Goal: Task Accomplishment & Management: Complete application form

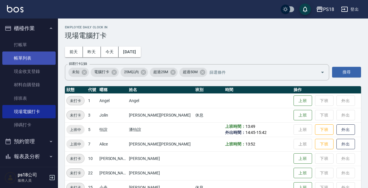
scroll to position [144, 0]
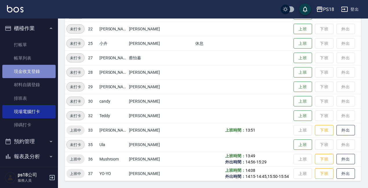
click at [32, 72] on link "現金收支登錄" at bounding box center [28, 71] width 53 height 13
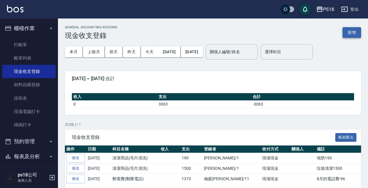
click at [353, 32] on button "新增" at bounding box center [352, 32] width 19 height 11
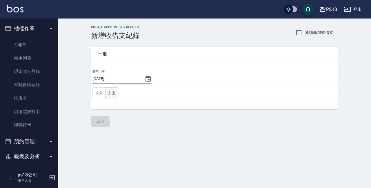
click at [111, 97] on button "支出" at bounding box center [111, 94] width 13 height 12
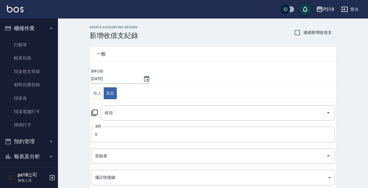
click at [94, 112] on icon at bounding box center [94, 113] width 7 height 7
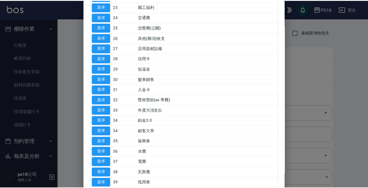
scroll to position [261, 0]
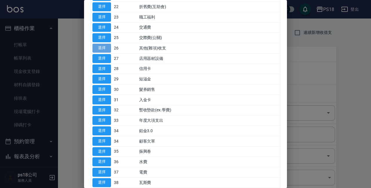
click at [101, 47] on button "選擇" at bounding box center [101, 48] width 19 height 9
type input "26 其他(雜項)收支"
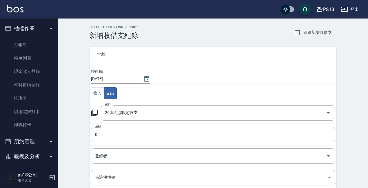
click at [102, 133] on input "0" at bounding box center [213, 135] width 244 height 16
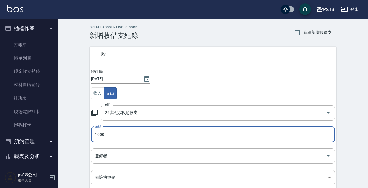
type input "1000"
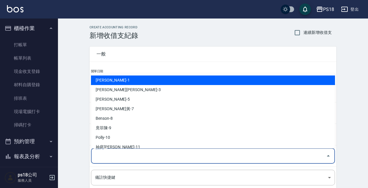
click at [100, 157] on input "登錄者" at bounding box center [209, 156] width 230 height 10
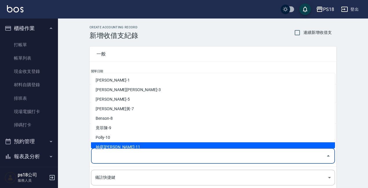
click at [107, 146] on li "袖庭劉-11" at bounding box center [213, 148] width 244 height 10
type input "袖庭劉-11"
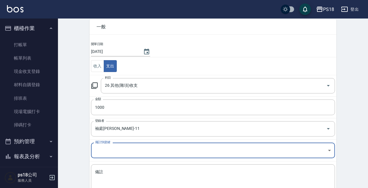
scroll to position [58, 0]
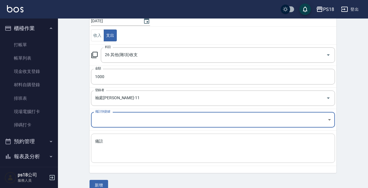
click at [108, 142] on textarea "備註" at bounding box center [213, 149] width 236 height 20
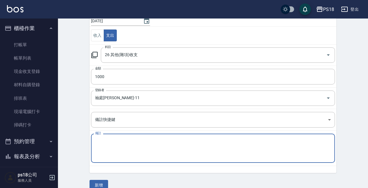
click at [118, 143] on textarea "備註" at bounding box center [213, 149] width 236 height 20
type textarea "葡"
type textarea "普渡拜拜"
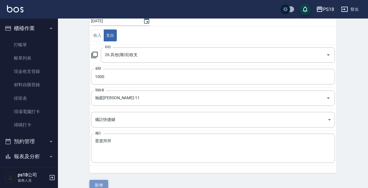
click at [97, 187] on button "新增" at bounding box center [99, 185] width 19 height 11
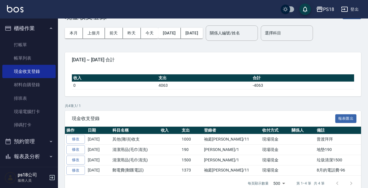
scroll to position [29, 0]
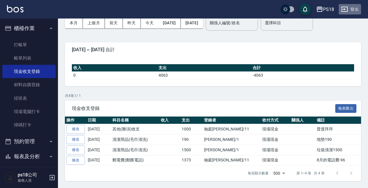
click at [355, 8] on button "登出" at bounding box center [350, 9] width 22 height 11
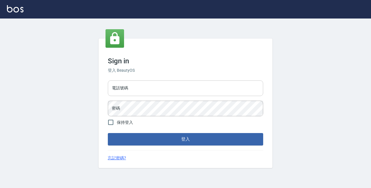
click at [158, 84] on input "電話號碼" at bounding box center [185, 89] width 155 height 16
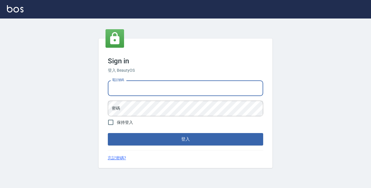
type input "0928704656"
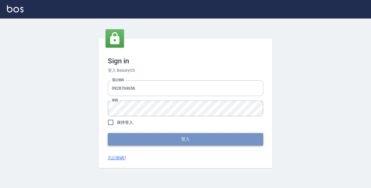
click at [166, 143] on button "登入" at bounding box center [185, 139] width 155 height 12
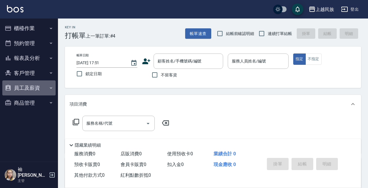
click at [27, 84] on button "員工及薪資" at bounding box center [28, 88] width 53 height 15
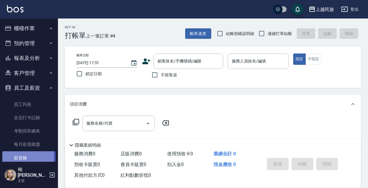
click at [26, 157] on link "薪資條" at bounding box center [28, 158] width 53 height 13
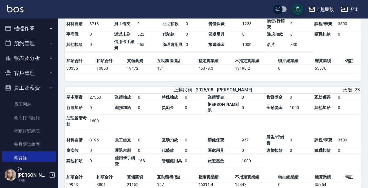
scroll to position [235, 0]
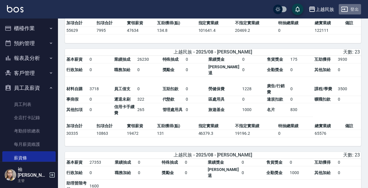
click at [351, 8] on button "登出" at bounding box center [350, 9] width 22 height 11
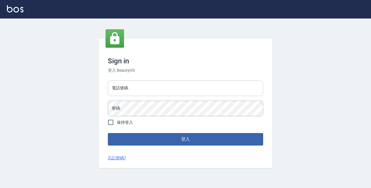
click at [145, 91] on input "電話號碼" at bounding box center [185, 89] width 155 height 16
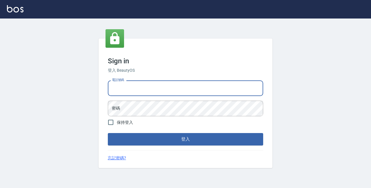
type input "89729295"
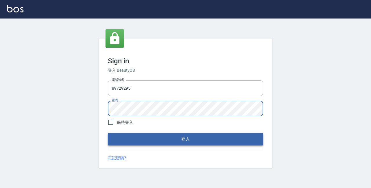
click at [170, 142] on button "登入" at bounding box center [185, 139] width 155 height 12
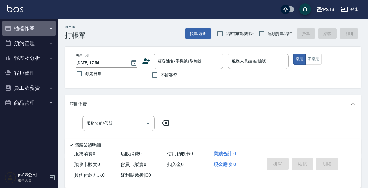
click at [28, 29] on button "櫃檯作業" at bounding box center [28, 28] width 53 height 15
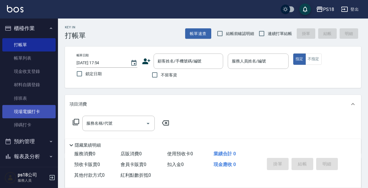
click at [34, 111] on link "現場電腦打卡" at bounding box center [28, 111] width 53 height 13
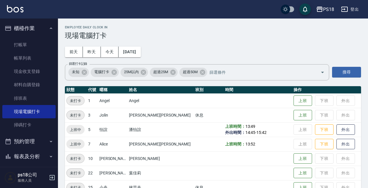
click at [49, 27] on icon "button" at bounding box center [51, 28] width 5 height 5
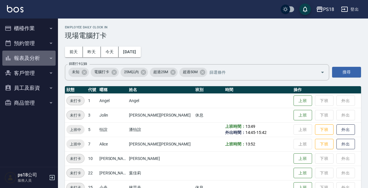
click at [20, 58] on button "報表及分析" at bounding box center [28, 58] width 53 height 15
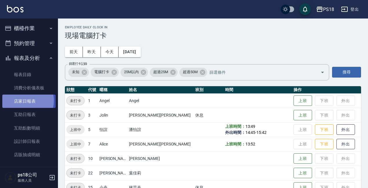
click at [23, 101] on link "店家日報表" at bounding box center [28, 101] width 53 height 13
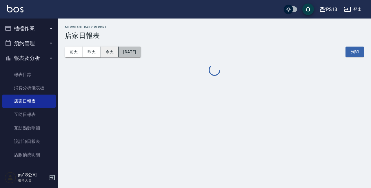
click at [130, 52] on button "2025/09/05" at bounding box center [130, 52] width 22 height 11
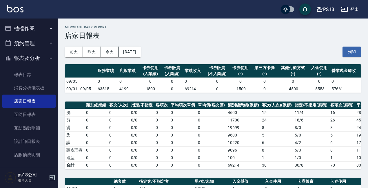
click at [206, 55] on div "前天 昨天 今天 2025/09/05 列印" at bounding box center [213, 52] width 296 height 25
click at [140, 51] on button "2025/09/05" at bounding box center [130, 52] width 22 height 11
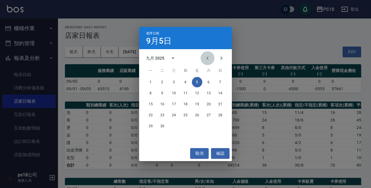
click at [206, 56] on icon "Previous month" at bounding box center [207, 58] width 7 height 7
click at [220, 126] on button "31" at bounding box center [220, 126] width 10 height 10
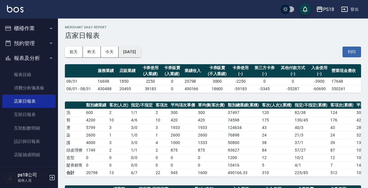
click at [136, 51] on button "2025/08/31" at bounding box center [130, 52] width 22 height 11
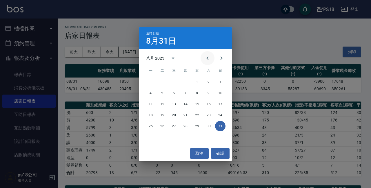
click at [206, 56] on icon "Previous month" at bounding box center [207, 58] width 7 height 7
click at [184, 128] on button "31" at bounding box center [185, 126] width 10 height 10
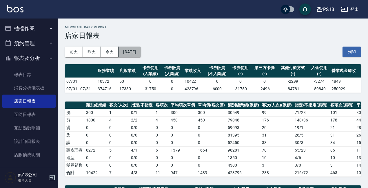
click at [130, 48] on button "2025/07/31" at bounding box center [130, 52] width 22 height 11
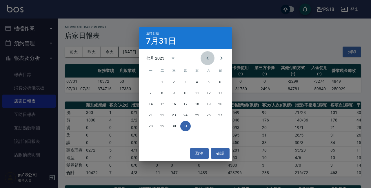
click at [206, 57] on icon "Previous month" at bounding box center [207, 58] width 7 height 7
click at [148, 137] on button "30" at bounding box center [151, 137] width 10 height 10
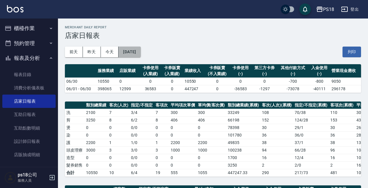
click at [140, 48] on button "2025/06/30" at bounding box center [130, 52] width 22 height 11
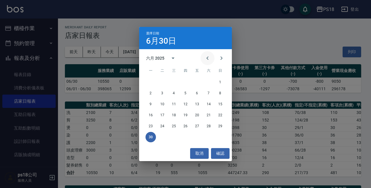
click at [207, 57] on icon "Previous month" at bounding box center [207, 58] width 7 height 7
click at [211, 125] on button "31" at bounding box center [209, 126] width 10 height 10
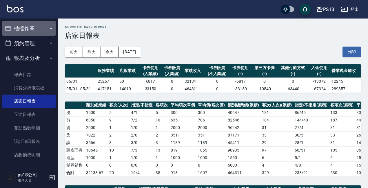
click at [47, 29] on button "櫃檯作業" at bounding box center [28, 28] width 53 height 15
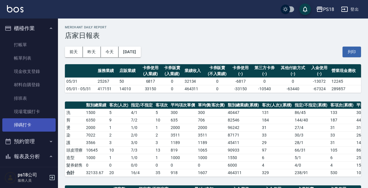
click at [37, 126] on link "掃碼打卡" at bounding box center [28, 125] width 53 height 13
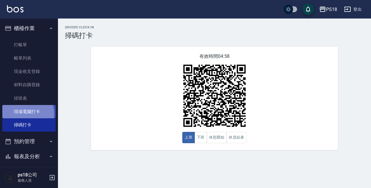
click at [17, 114] on link "現場電腦打卡" at bounding box center [28, 111] width 53 height 13
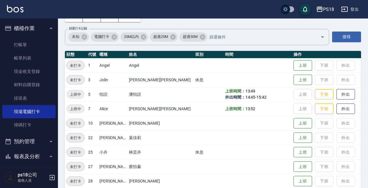
scroll to position [39, 0]
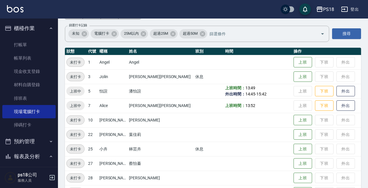
click at [292, 157] on td "上班 下班 外出" at bounding box center [326, 164] width 69 height 14
click at [294, 160] on button "上班" at bounding box center [303, 164] width 19 height 10
click at [49, 28] on icon "button" at bounding box center [51, 28] width 5 height 5
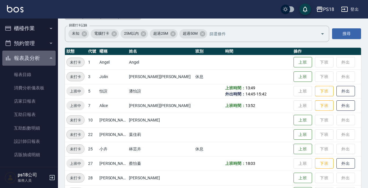
click at [52, 59] on button "報表及分析" at bounding box center [28, 58] width 53 height 15
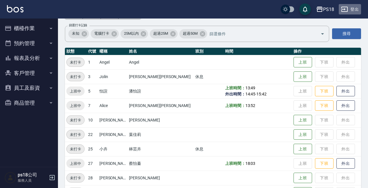
click at [347, 8] on icon "button" at bounding box center [344, 9] width 7 height 7
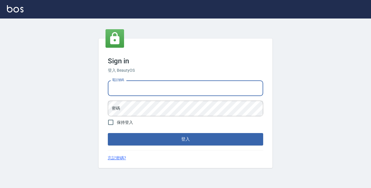
click at [125, 86] on input "電話號碼" at bounding box center [185, 89] width 155 height 16
type input "0928704656"
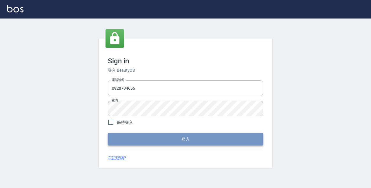
click at [145, 144] on button "登入" at bounding box center [185, 139] width 155 height 12
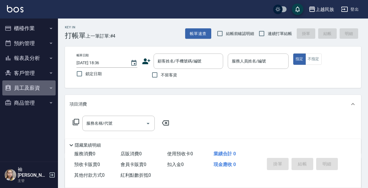
click at [17, 91] on button "員工及薪資" at bounding box center [28, 88] width 53 height 15
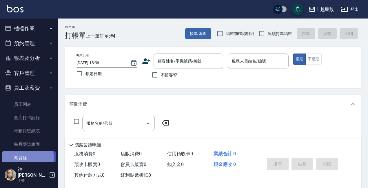
click at [24, 158] on link "薪資條" at bounding box center [28, 158] width 53 height 13
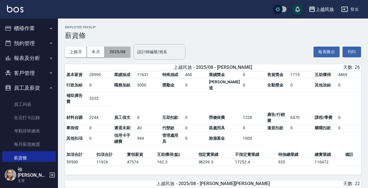
click at [115, 52] on button "2025/08" at bounding box center [118, 52] width 26 height 11
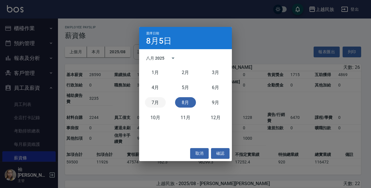
click at [151, 101] on button "7月" at bounding box center [155, 102] width 21 height 10
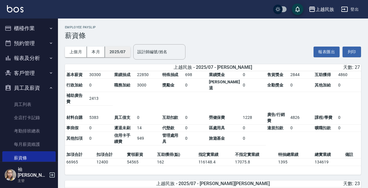
click at [117, 52] on button "2025/07" at bounding box center [118, 52] width 26 height 11
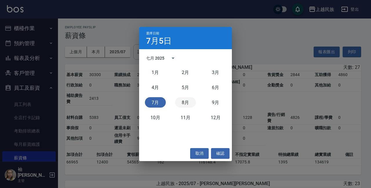
click at [183, 106] on button "8月" at bounding box center [185, 102] width 21 height 10
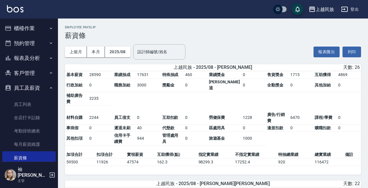
click at [349, 10] on button "登出" at bounding box center [350, 9] width 22 height 11
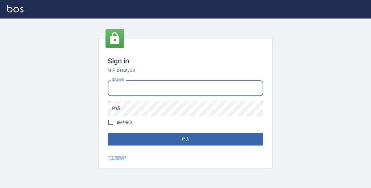
click at [144, 86] on input "電話號碼" at bounding box center [185, 89] width 155 height 16
type input "89729295"
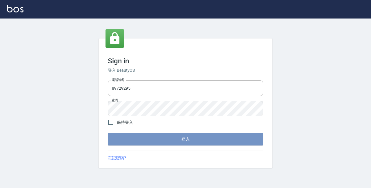
click at [162, 139] on button "登入" at bounding box center [185, 139] width 155 height 12
